Goal: Task Accomplishment & Management: Manage account settings

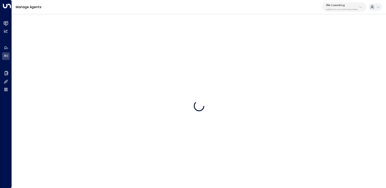
click at [351, 7] on div "25N Coworking 3b9800f4-81ca-4ec0-8758-72fbe4763f36" at bounding box center [342, 7] width 32 height 7
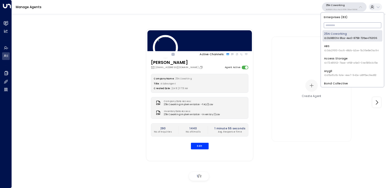
click at [349, 24] on input "text" at bounding box center [353, 25] width 58 height 8
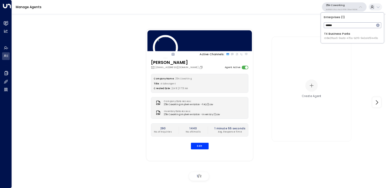
type input "******"
click at [331, 37] on span "ID: 8e2ffaa6-9adb-470a-b2f6-9e2a1d51446b" at bounding box center [351, 39] width 54 height 4
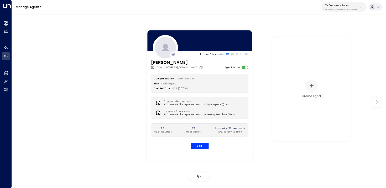
click at [329, 5] on p "TX Business Parks" at bounding box center [342, 5] width 32 height 3
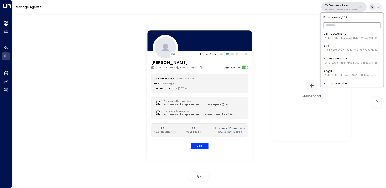
click at [335, 22] on input "text" at bounding box center [353, 25] width 58 height 8
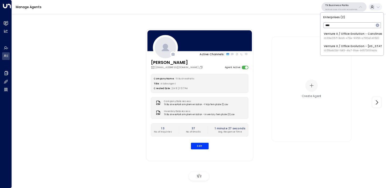
type input "****"
click at [333, 45] on div "Venture X / Office Evolution - [US_STATE] ID: 55add3b1-1b83-41a7-91ae-b657300f4…" at bounding box center [355, 48] width 62 height 8
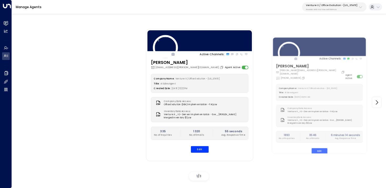
click at [339, 11] on button "Venture X / Office Evolution - [US_STATE] 55add3b1-1b83-41a7-91ae-b657300f4a1a" at bounding box center [334, 6] width 65 height 9
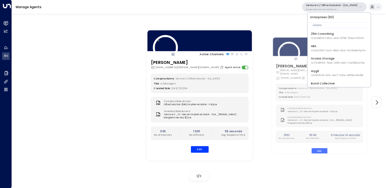
click at [291, 24] on div "Active Channels: [PERSON_NAME] [EMAIL_ADDRESS][PERSON_NAME][DOMAIN_NAME] Agent …" at bounding box center [318, 95] width 355 height 146
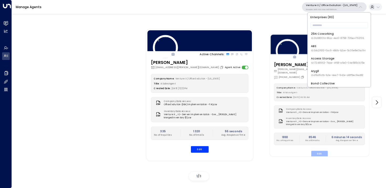
click at [319, 151] on button "Edit" at bounding box center [319, 154] width 17 height 6
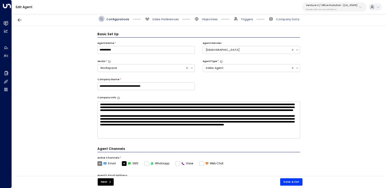
scroll to position [6, 0]
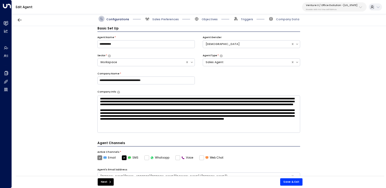
click at [246, 17] on span "Triggers" at bounding box center [243, 19] width 20 height 6
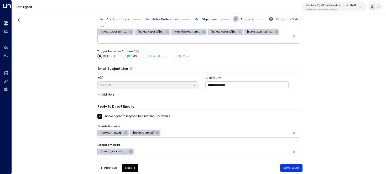
scroll to position [32, 0]
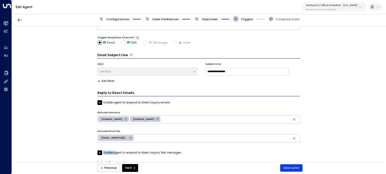
drag, startPoint x: 186, startPoint y: 150, endPoint x: 114, endPoint y: 151, distance: 72.3
click at [114, 151] on div "Reply to Direct Emails Enable agent to respond to direct inquiry emails Exclude…" at bounding box center [199, 132] width 203 height 83
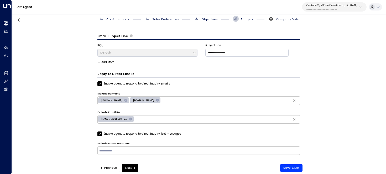
click at [109, 136] on div "Enable agent to respond to direct inquiry Text messages Exclude Phone Numbers ​" at bounding box center [199, 143] width 203 height 23
drag, startPoint x: 103, startPoint y: 133, endPoint x: 181, endPoint y: 136, distance: 78.1
click at [181, 136] on div "Enable agent to respond to direct inquiry Text messages Exclude Phone Numbers ​" at bounding box center [199, 143] width 203 height 23
click at [298, 168] on button "Save & Exit" at bounding box center [291, 168] width 22 height 7
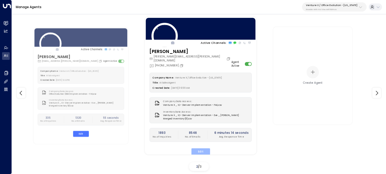
click at [202, 149] on button "Edit" at bounding box center [201, 152] width 19 height 7
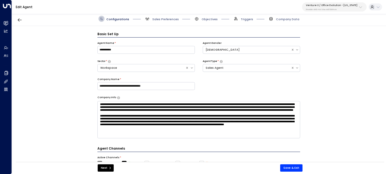
scroll to position [6, 0]
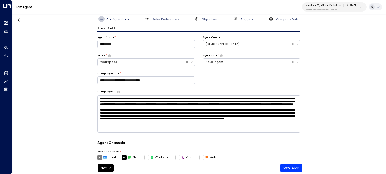
click at [248, 18] on span "Triggers" at bounding box center [247, 19] width 12 height 4
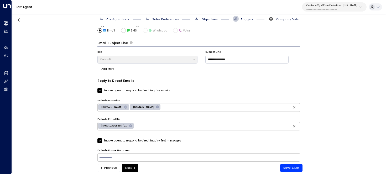
scroll to position [50, 0]
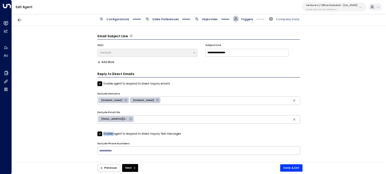
drag, startPoint x: 185, startPoint y: 135, endPoint x: 111, endPoint y: 136, distance: 73.6
click at [112, 135] on div "Enable agent to respond to direct inquiry Text messages" at bounding box center [199, 134] width 203 height 5
click at [71, 148] on div "**********" at bounding box center [199, 95] width 374 height 139
click at [295, 168] on button "Save & Exit" at bounding box center [291, 168] width 22 height 7
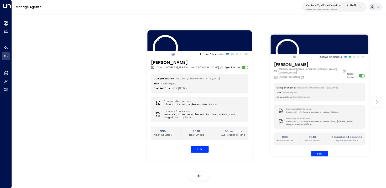
click at [301, 76] on div "[PHONE_NUMBER]" at bounding box center [289, 77] width 31 height 4
click at [301, 75] on div "[PHONE_NUMBER]" at bounding box center [289, 77] width 31 height 4
click at [301, 75] on icon "Copy" at bounding box center [302, 76] width 3 height 3
click at [323, 151] on button "Edit" at bounding box center [319, 154] width 17 height 6
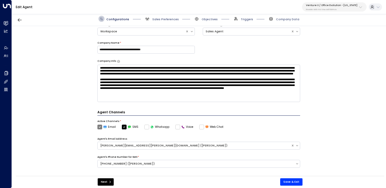
scroll to position [36, 0]
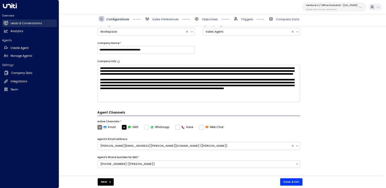
click at [17, 25] on h2 "Leads & Conversations" at bounding box center [27, 23] width 32 height 4
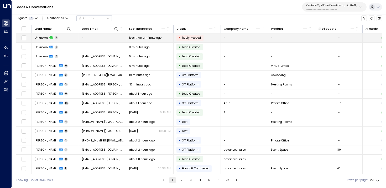
click at [76, 39] on td "Unknown 2" at bounding box center [55, 37] width 47 height 9
